Goal: Check status: Check status

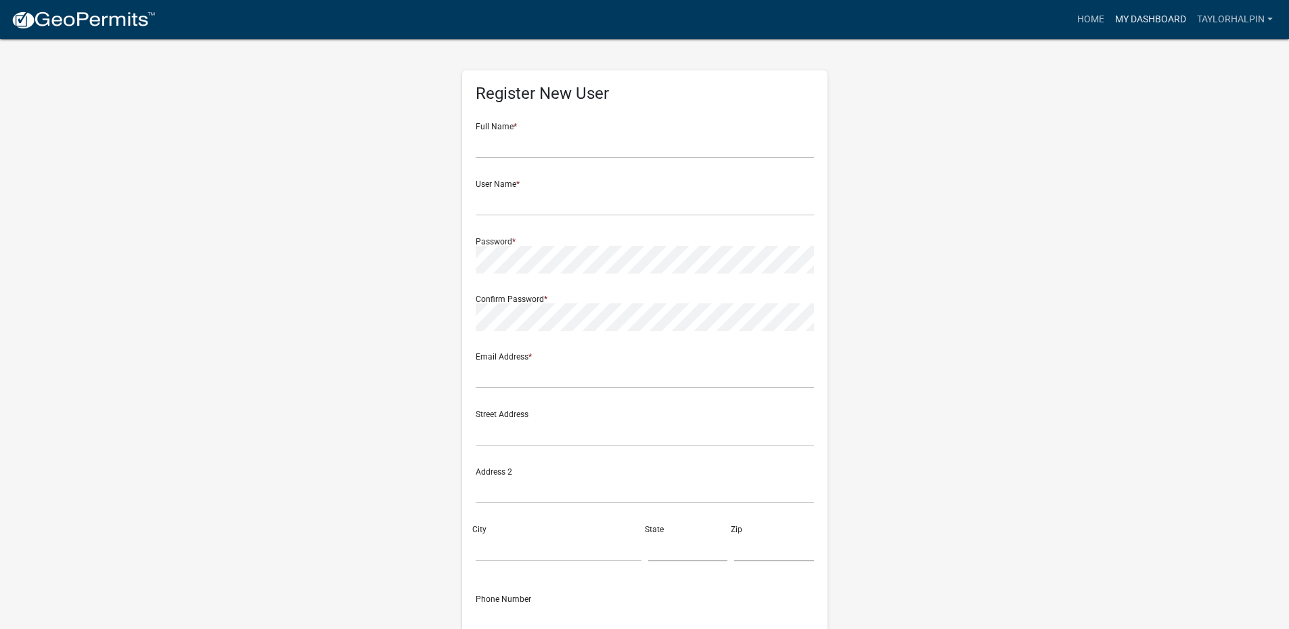
click at [1153, 23] on link "My Dashboard" at bounding box center [1151, 20] width 82 height 26
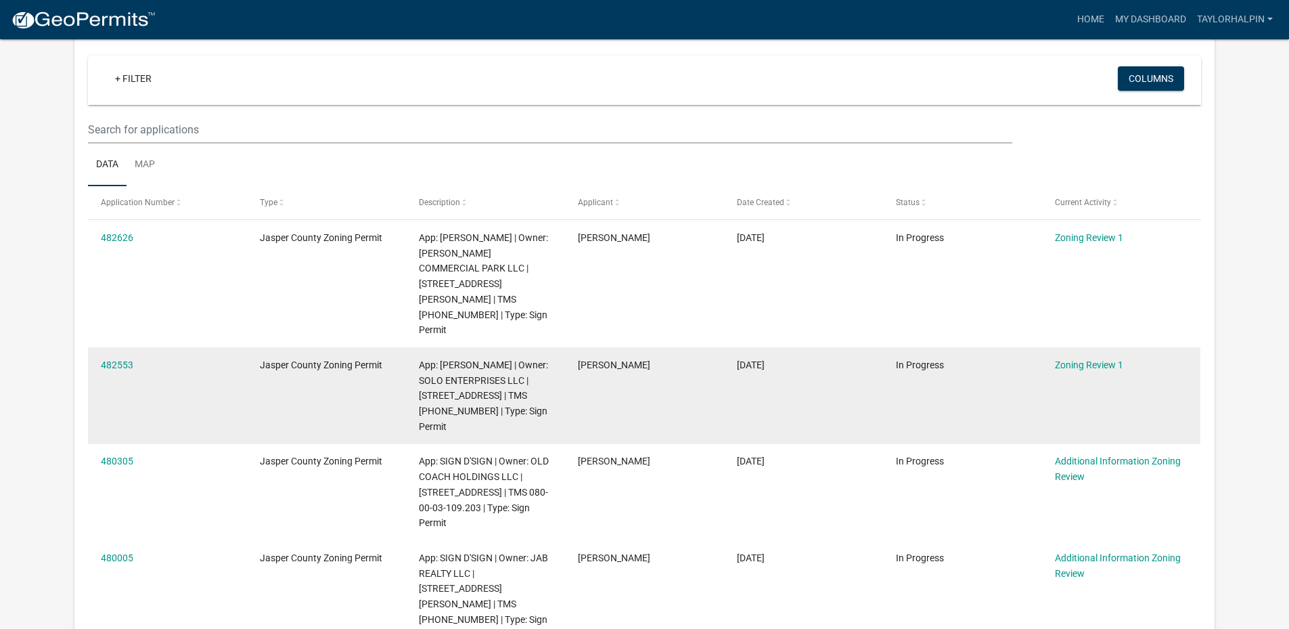
scroll to position [135, 0]
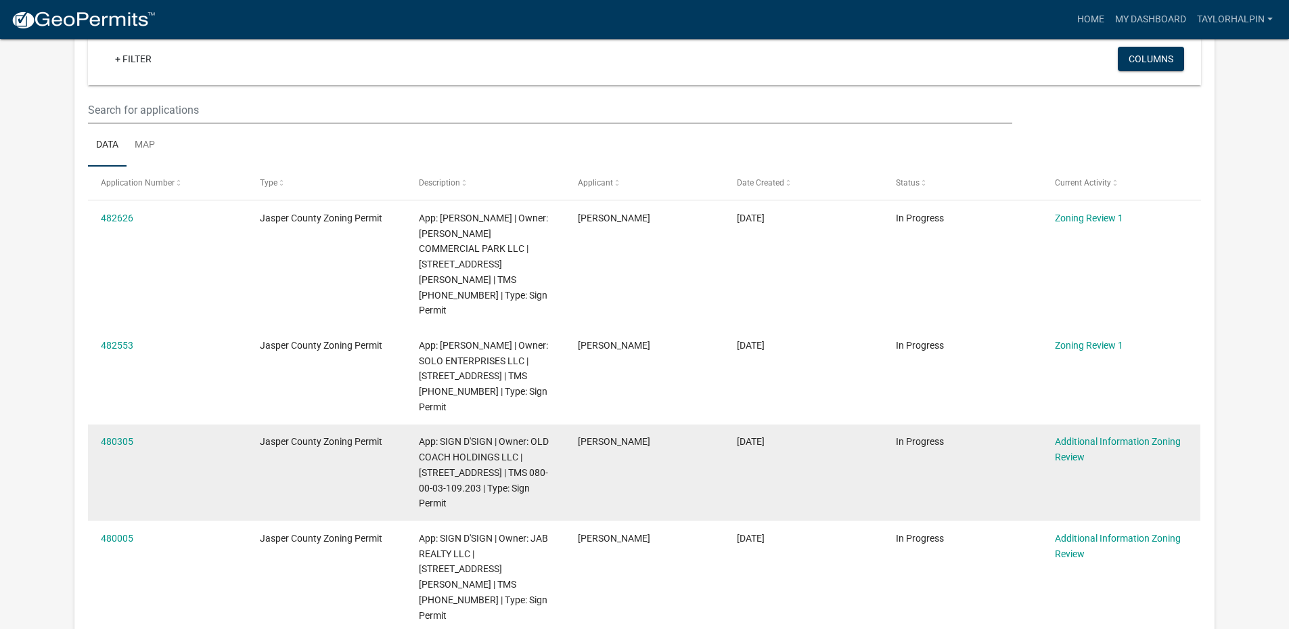
click at [177, 441] on datatable-body-cell "480305" at bounding box center [167, 472] width 159 height 97
click at [122, 436] on link "480305" at bounding box center [117, 441] width 32 height 11
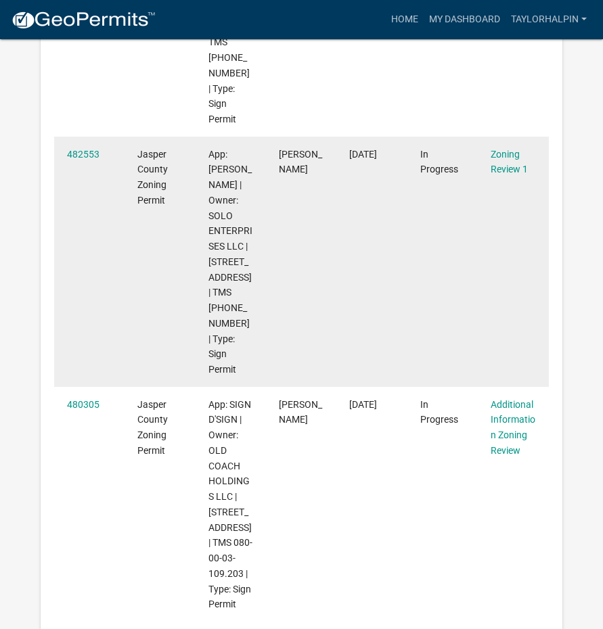
scroll to position [541, 0]
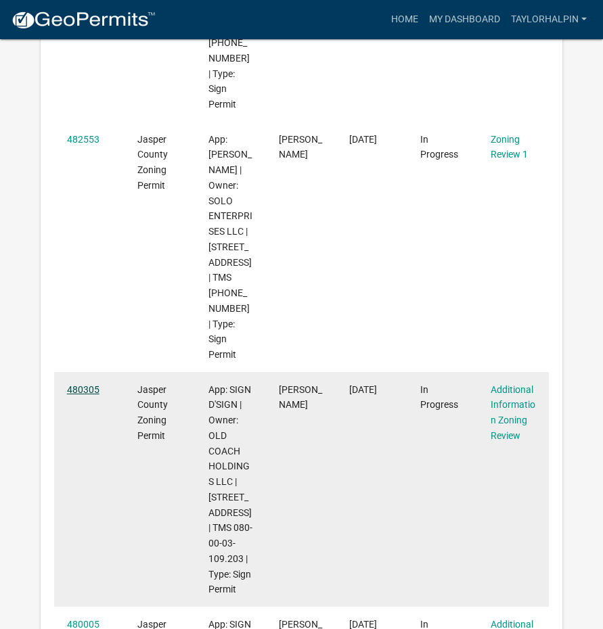
click at [74, 384] on link "480305" at bounding box center [83, 389] width 32 height 11
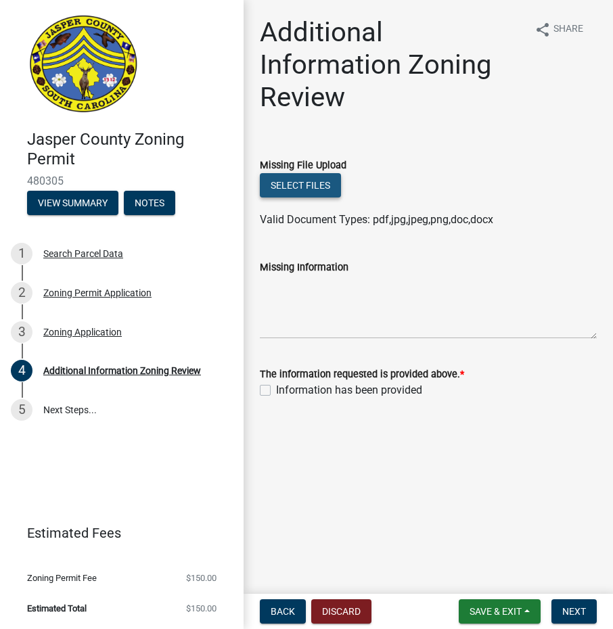
click at [306, 189] on button "Select files" at bounding box center [300, 185] width 81 height 24
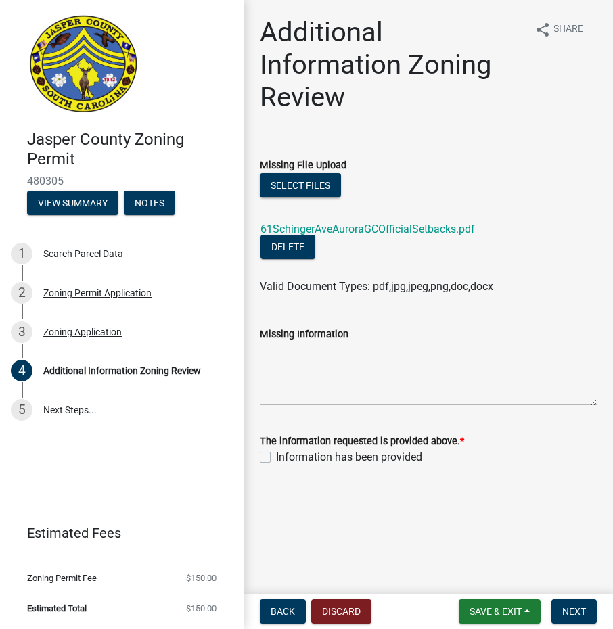
click at [276, 457] on label "Information has been provided" at bounding box center [349, 457] width 146 height 16
click at [276, 457] on input "Information has been provided" at bounding box center [280, 453] width 9 height 9
checkbox input "true"
click at [571, 614] on span "Next" at bounding box center [574, 611] width 24 height 11
